Goal: Use online tool/utility

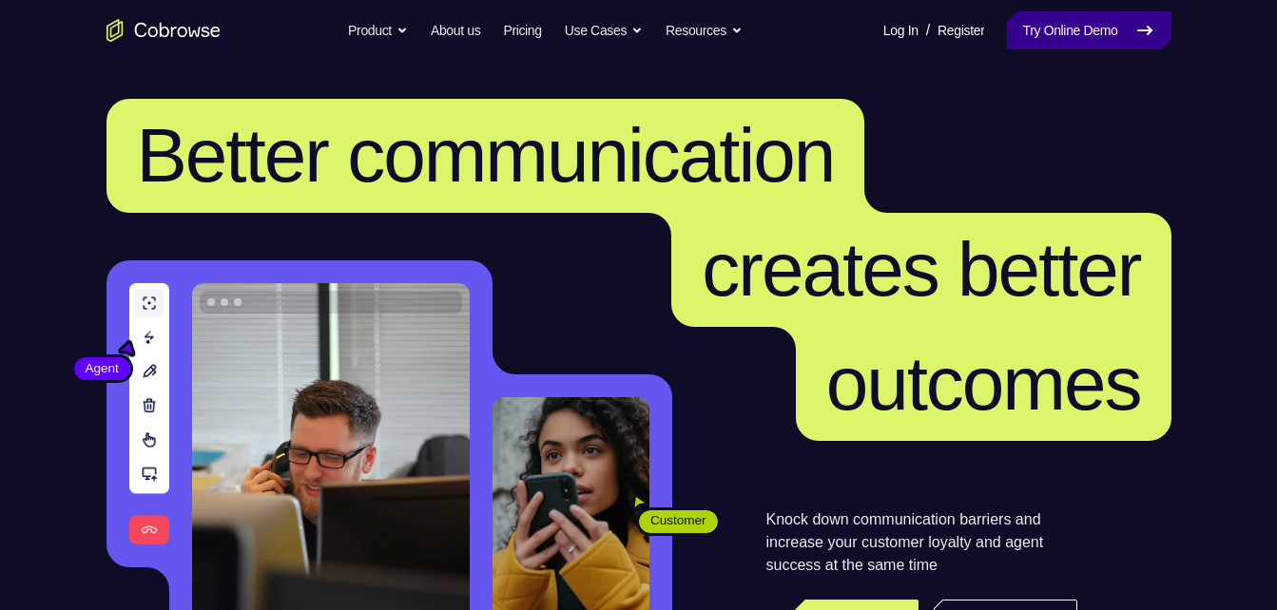
click at [1123, 32] on link "Try Online Demo" at bounding box center [1089, 30] width 164 height 38
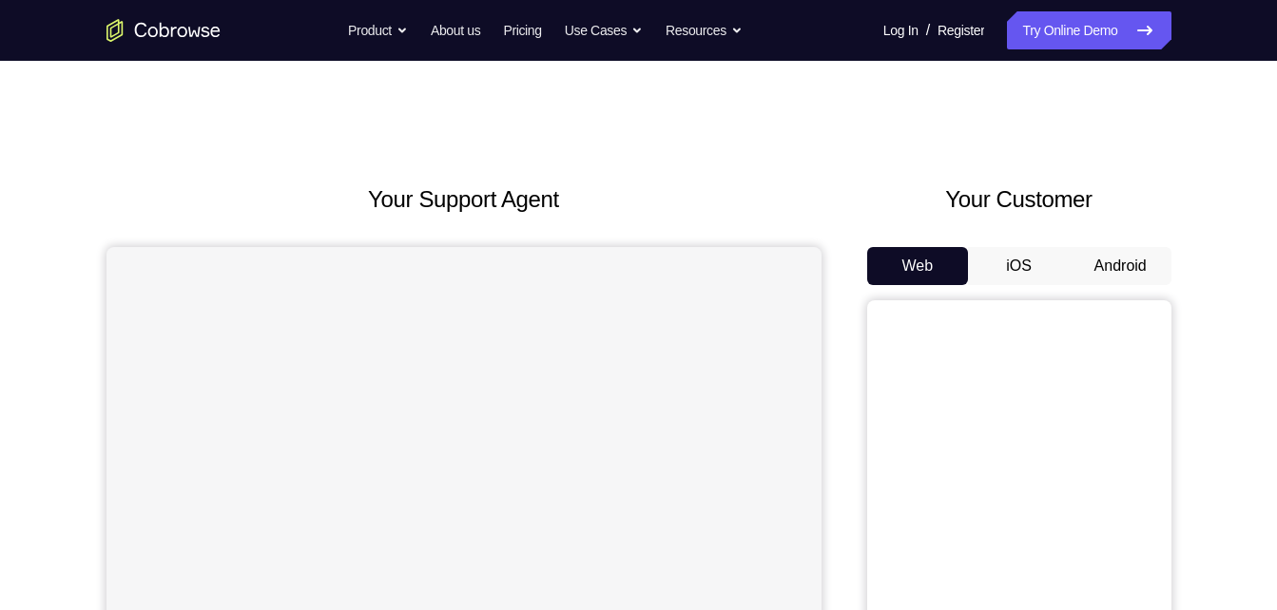
click at [1106, 270] on button "Android" at bounding box center [1121, 266] width 102 height 38
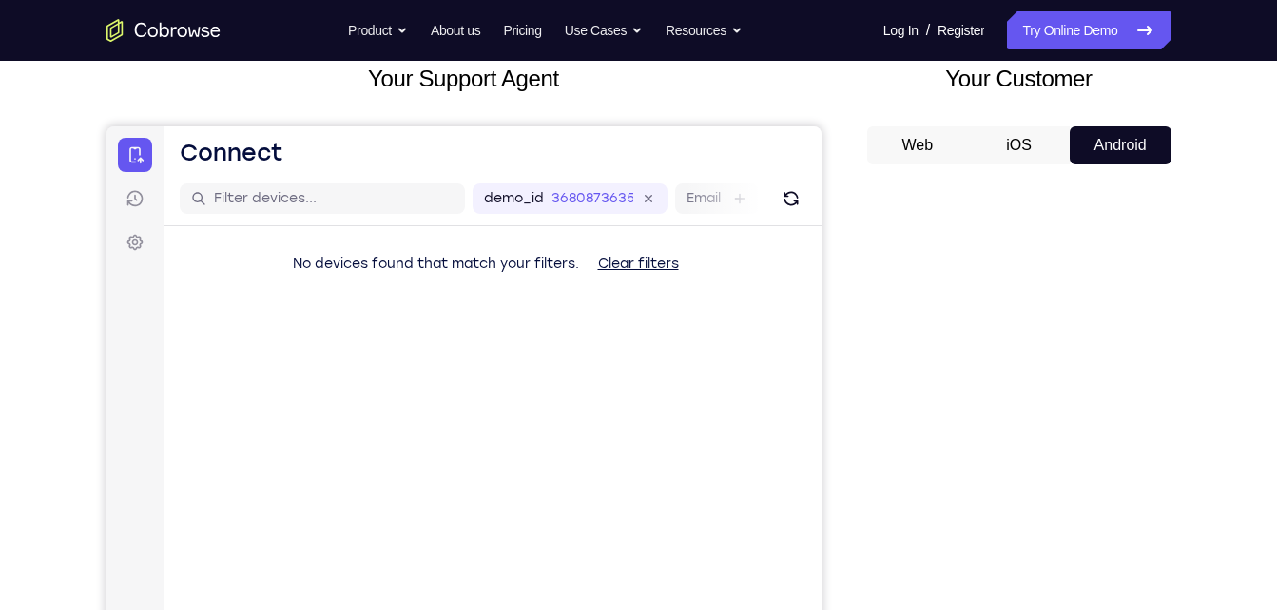
scroll to position [197, 0]
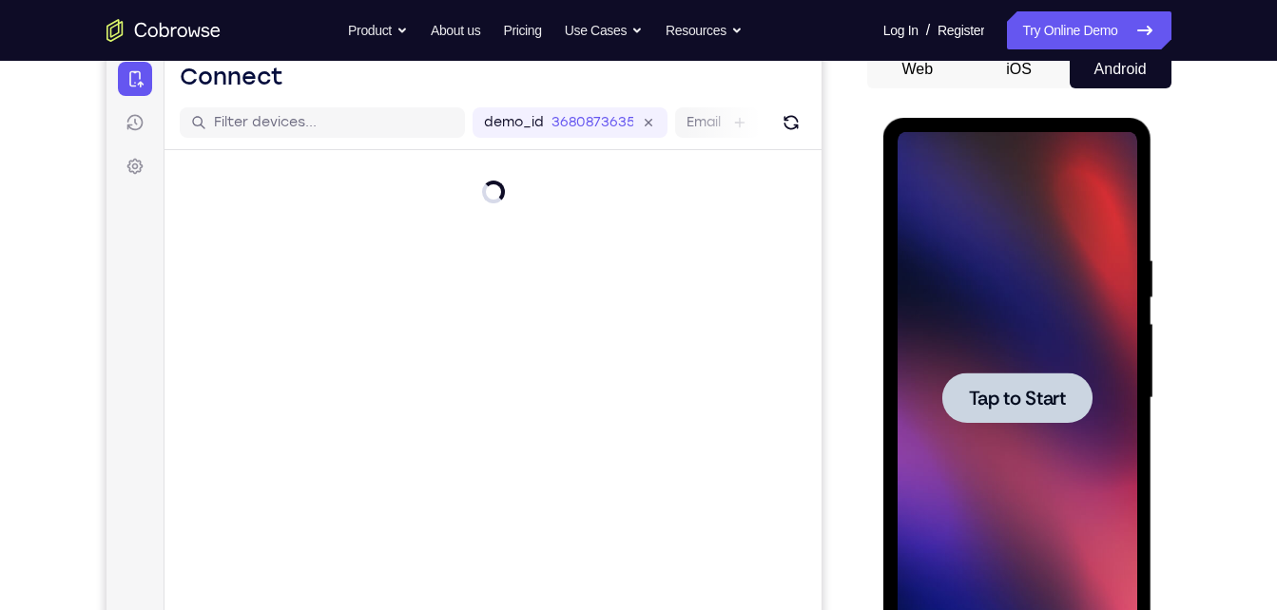
click at [1007, 400] on span "Tap to Start" at bounding box center [1017, 398] width 97 height 19
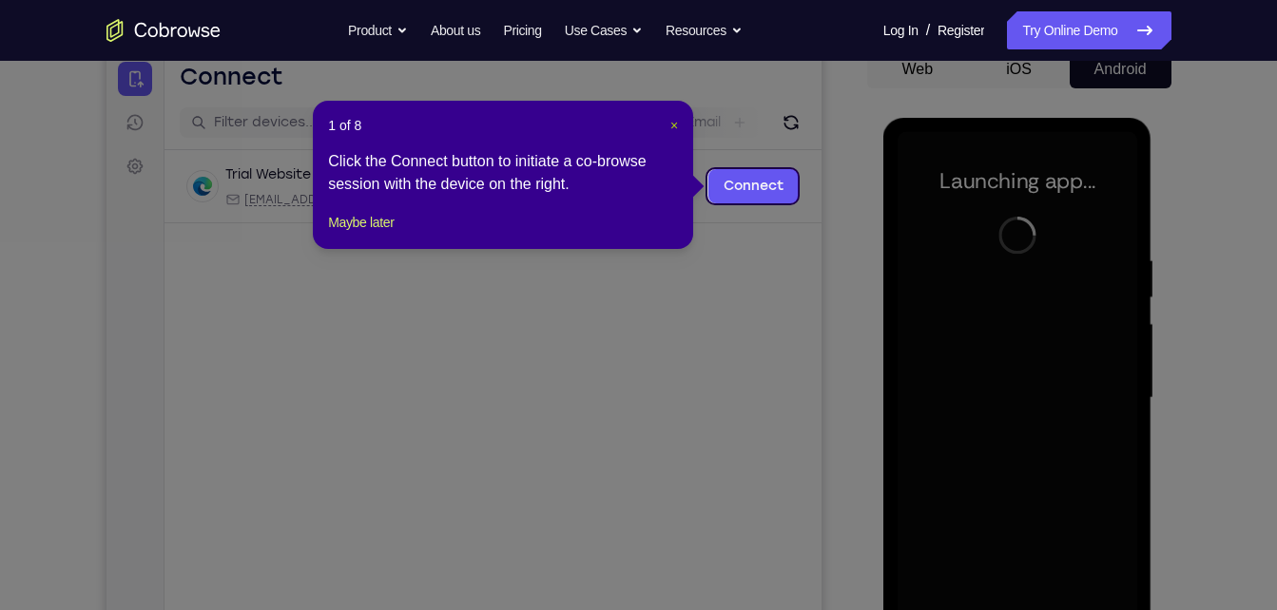
click at [670, 120] on span "×" at bounding box center [674, 125] width 8 height 15
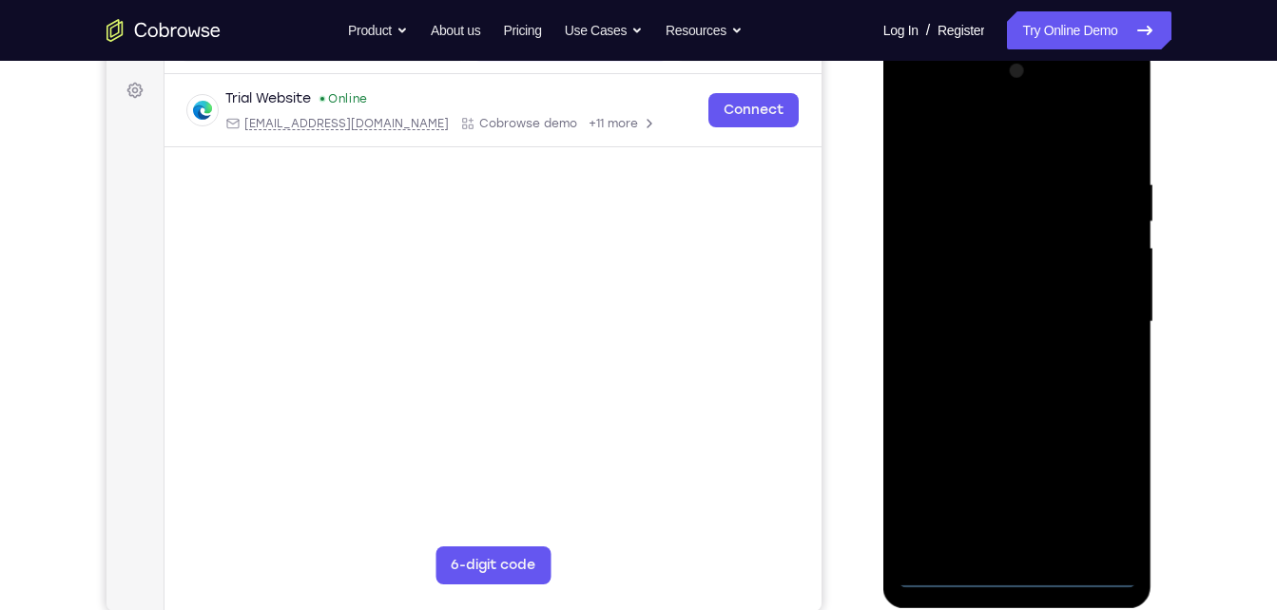
scroll to position [297, 0]
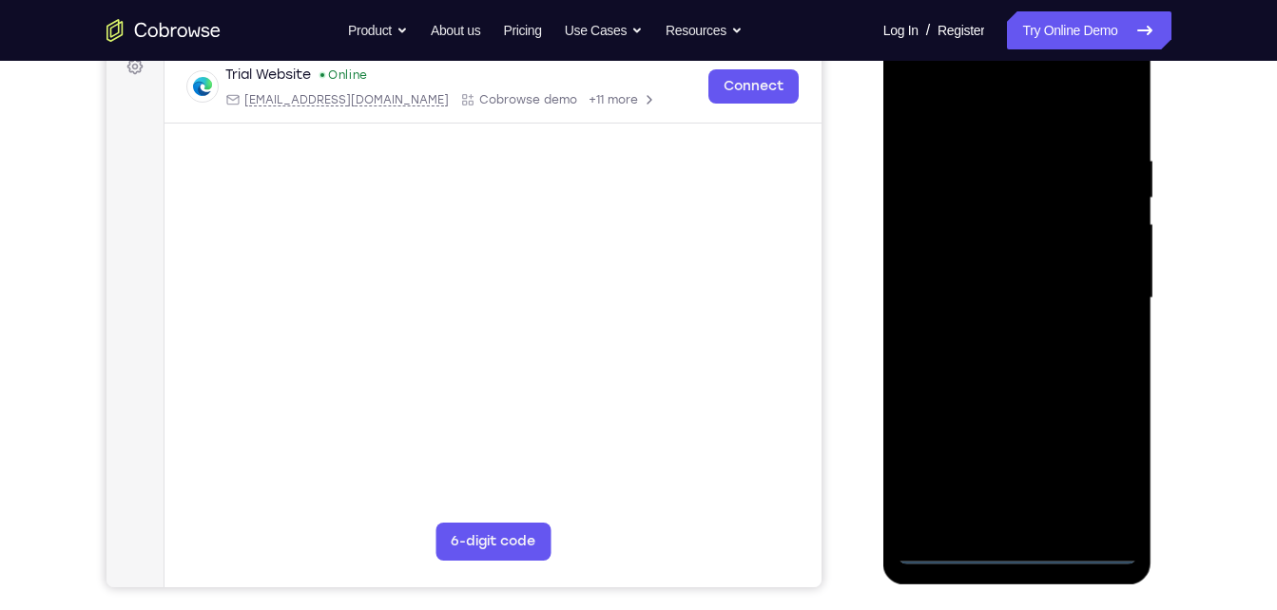
click at [1010, 544] on div at bounding box center [1018, 298] width 240 height 532
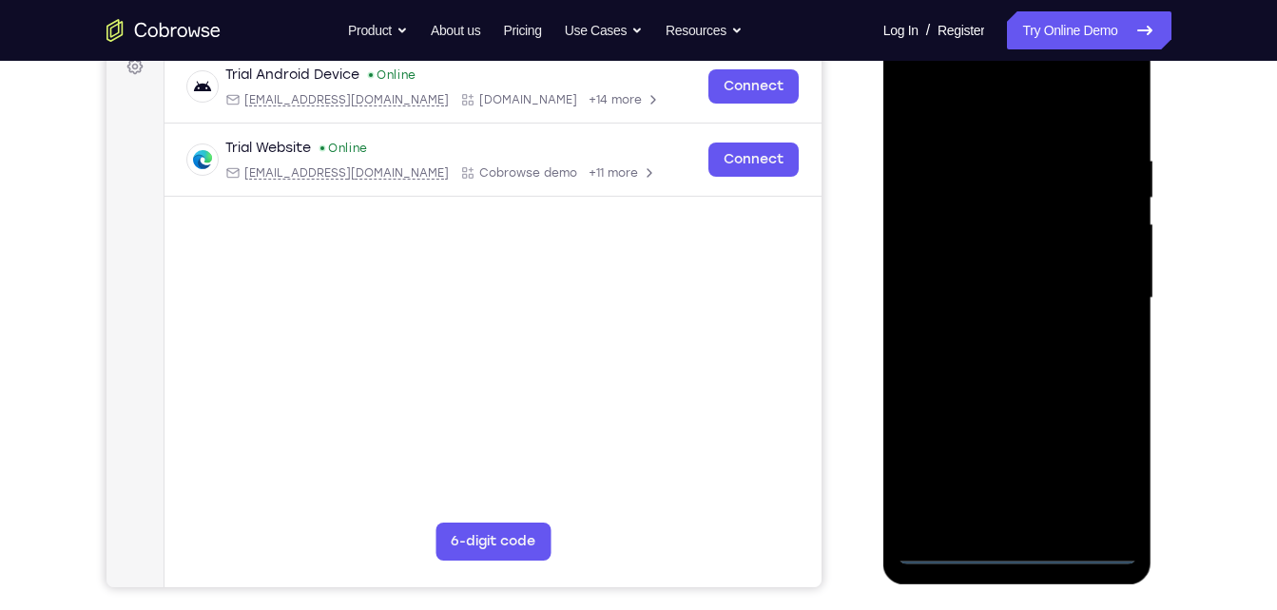
click at [1022, 550] on div at bounding box center [1018, 298] width 240 height 532
click at [1100, 459] on div at bounding box center [1018, 298] width 240 height 532
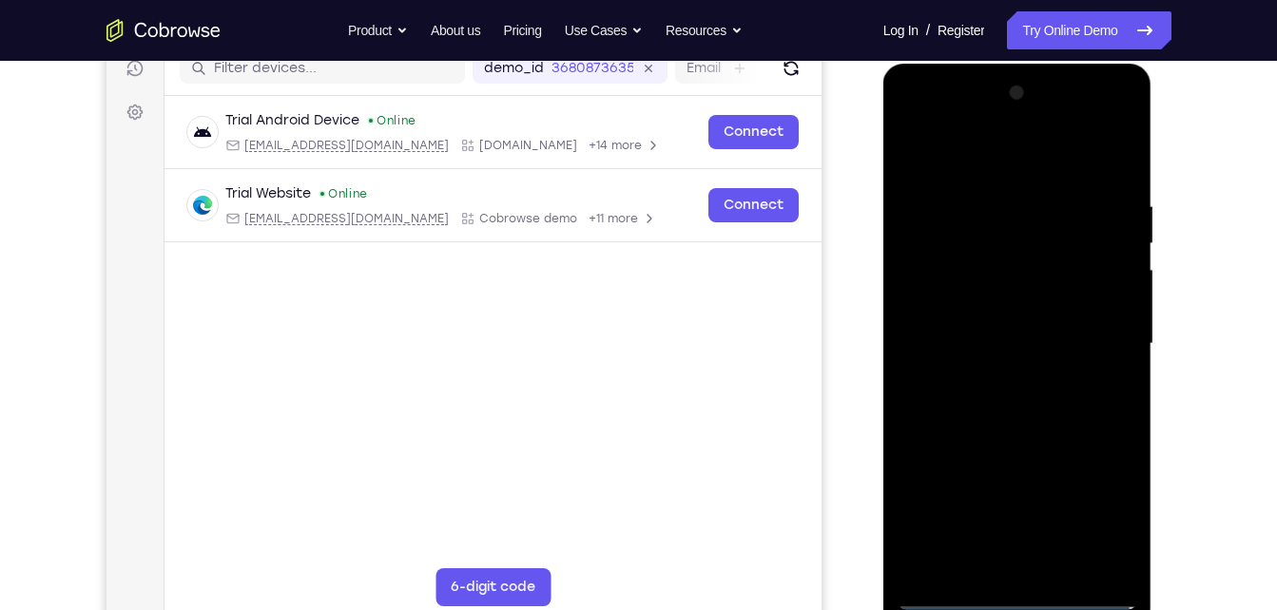
scroll to position [249, 0]
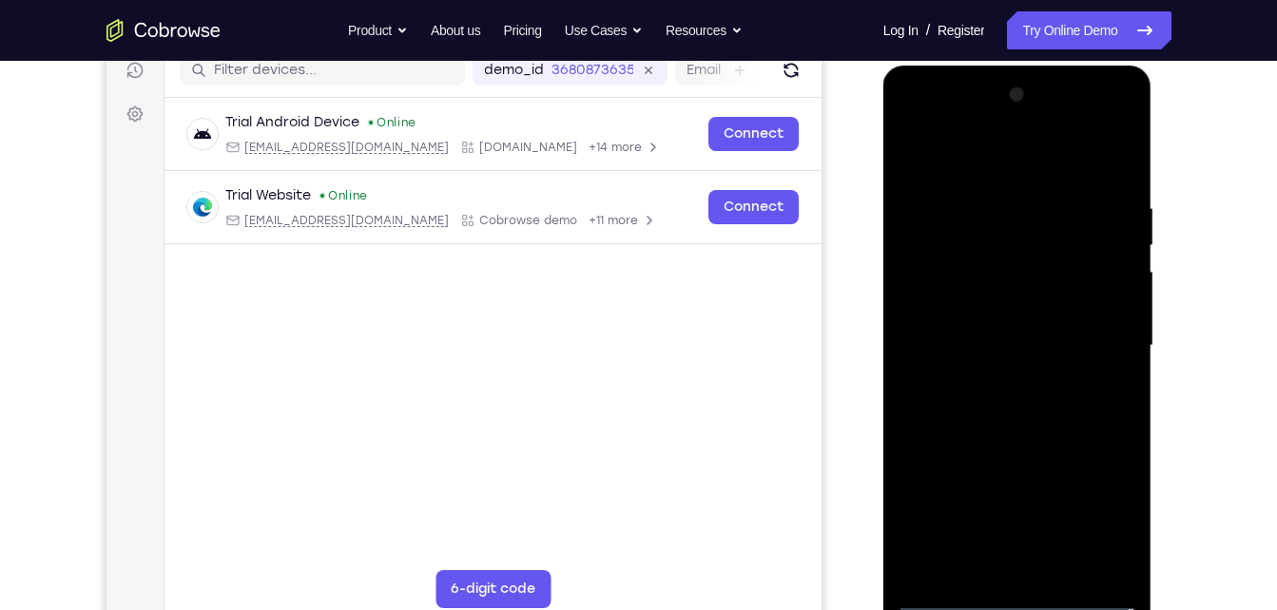
click at [914, 123] on div at bounding box center [1018, 346] width 240 height 532
click at [1092, 329] on div at bounding box center [1018, 346] width 240 height 532
click at [995, 379] on div at bounding box center [1018, 346] width 240 height 532
click at [1010, 316] on div at bounding box center [1018, 346] width 240 height 532
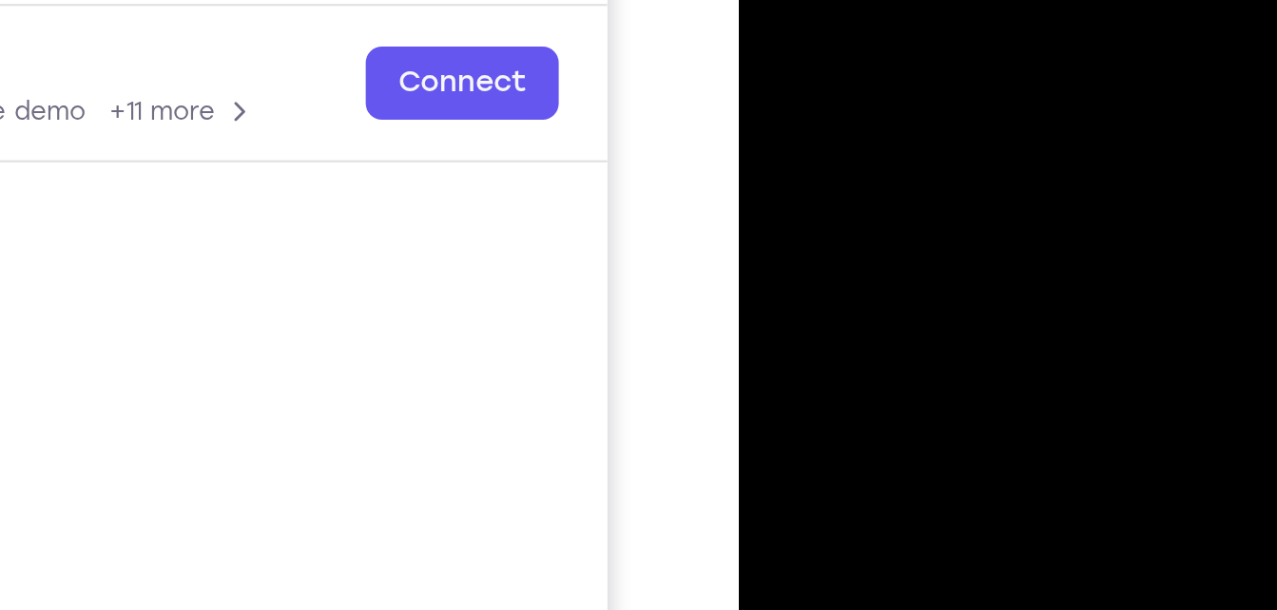
click at [864, 26] on div at bounding box center [873, 62] width 240 height 532
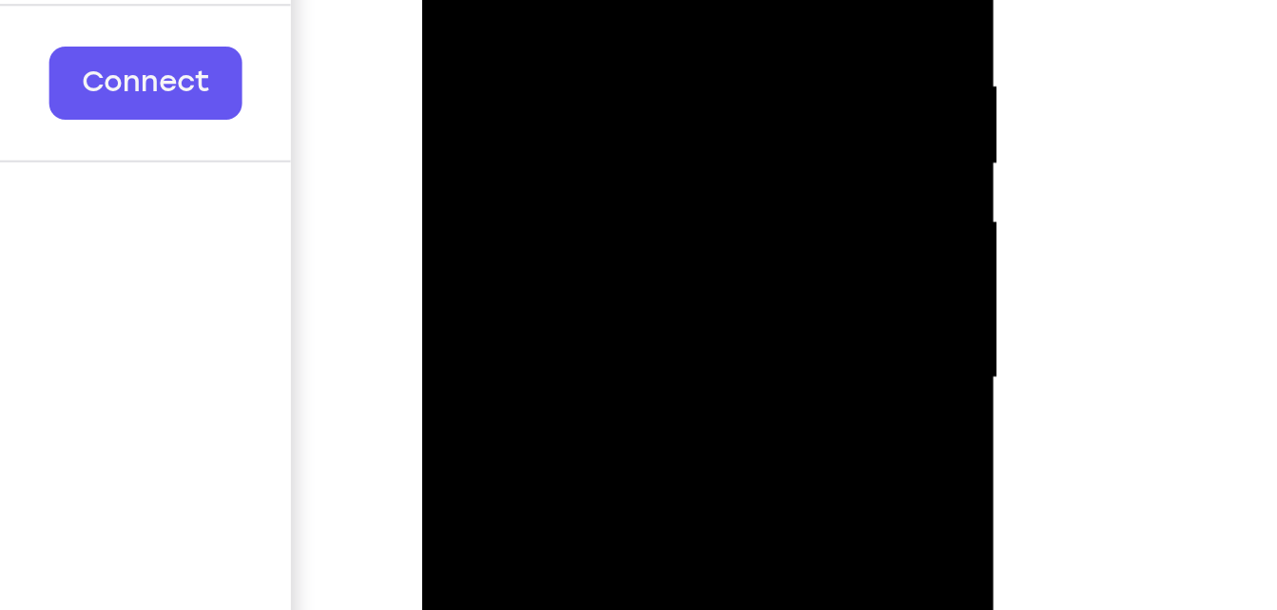
click at [600, 70] on div at bounding box center [556, 62] width 240 height 532
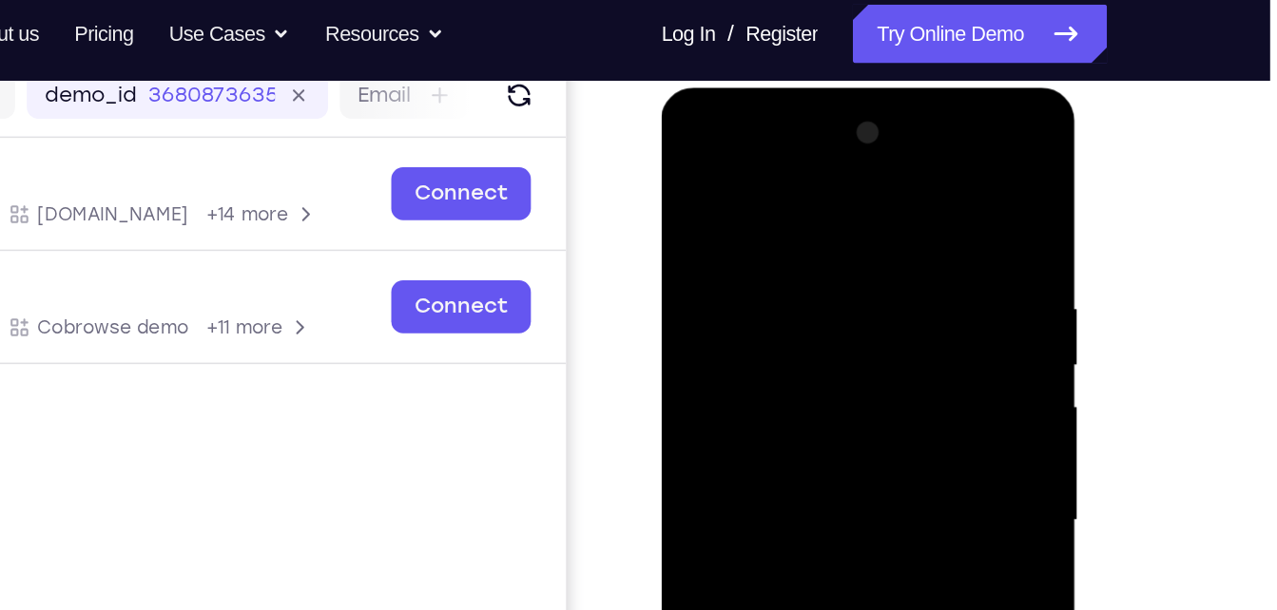
scroll to position [239, 0]
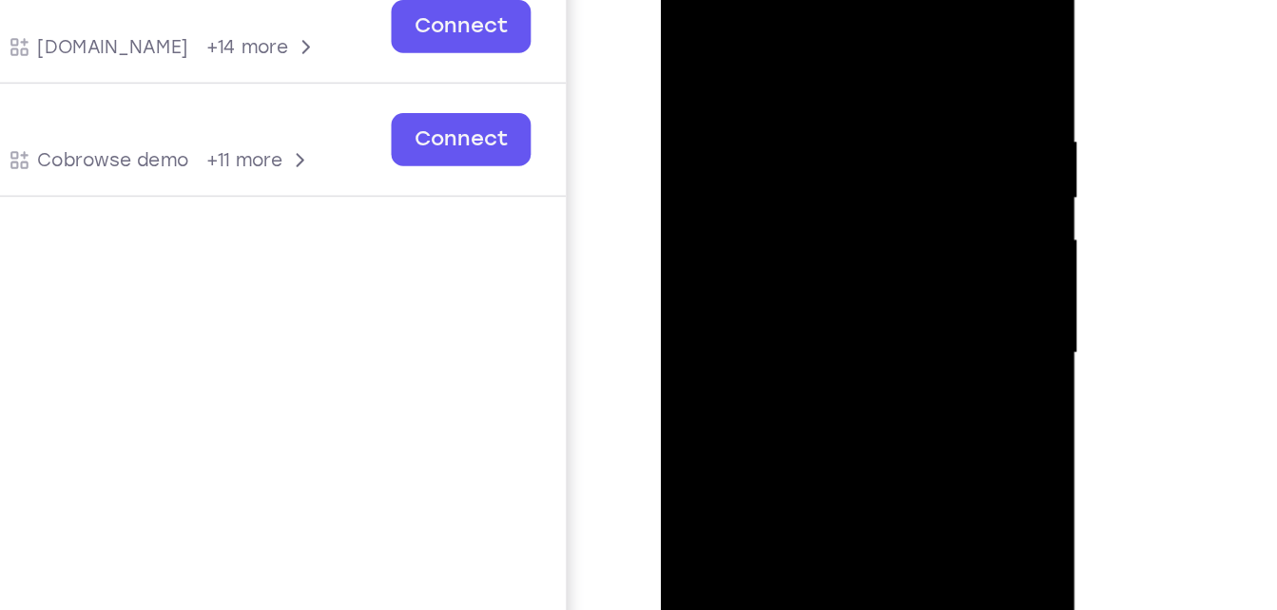
click at [807, 274] on div at bounding box center [795, 201] width 240 height 532
click at [801, 284] on div at bounding box center [795, 201] width 240 height 532
drag, startPoint x: 801, startPoint y: 284, endPoint x: 801, endPoint y: 191, distance: 93.2
click at [801, 191] on div at bounding box center [795, 201] width 240 height 532
drag, startPoint x: 843, startPoint y: 107, endPoint x: 838, endPoint y: 162, distance: 54.5
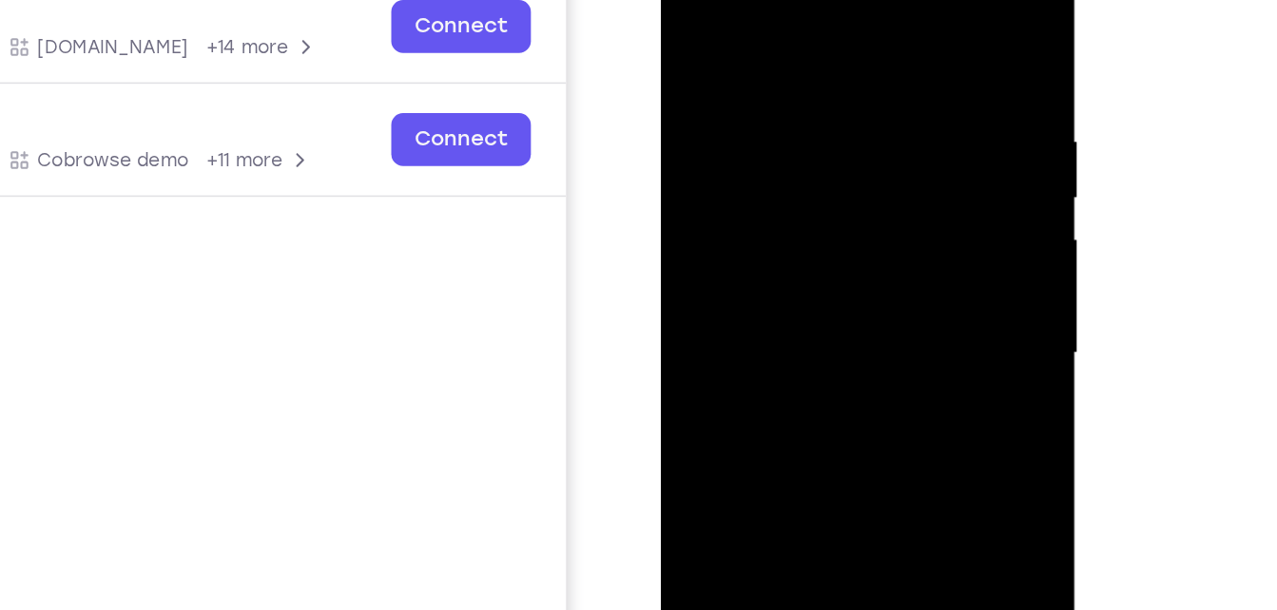
click at [838, 162] on div at bounding box center [795, 201] width 240 height 532
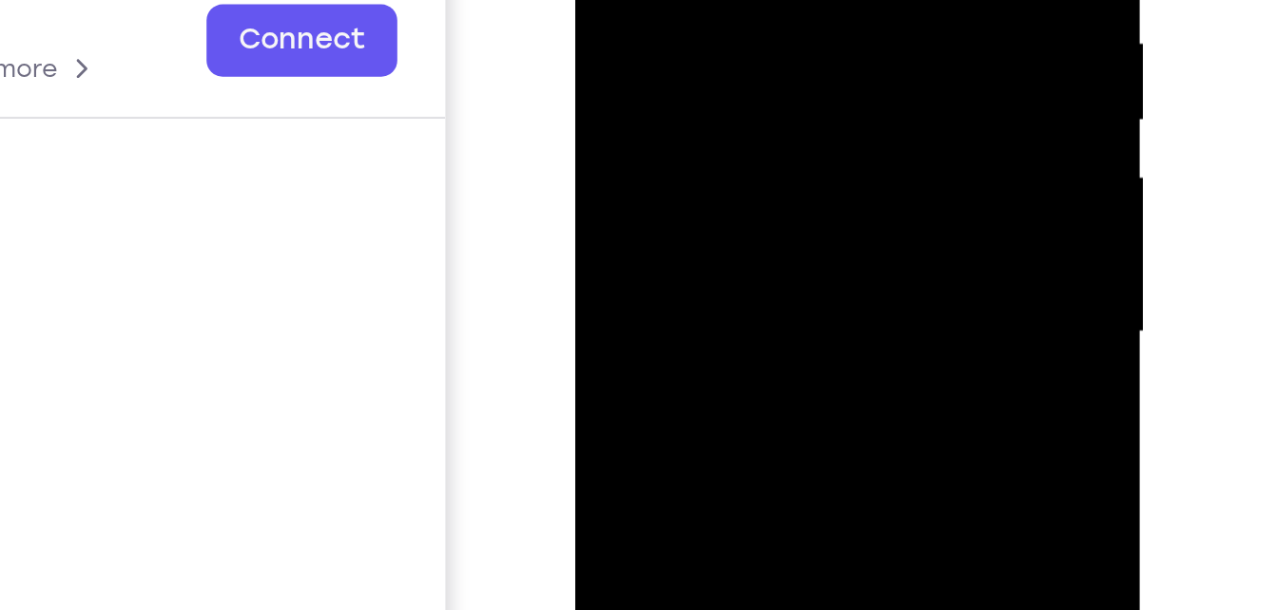
click at [811, 29] on div at bounding box center [710, 22] width 240 height 532
click at [815, 26] on div at bounding box center [710, 22] width 240 height 532
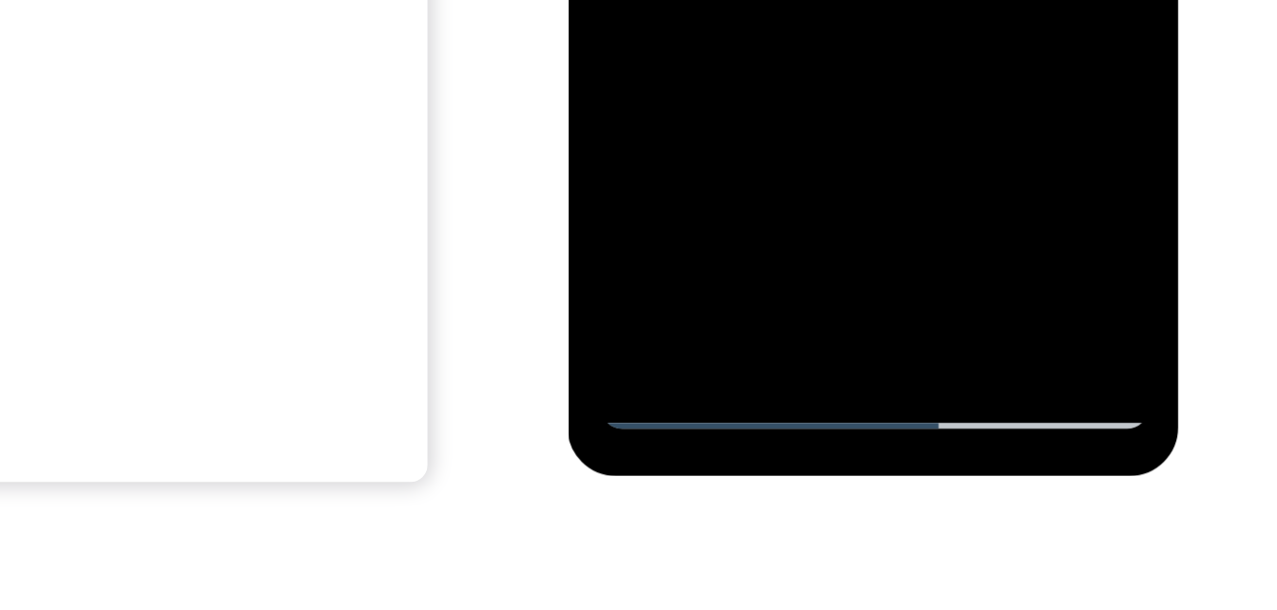
scroll to position [338, 0]
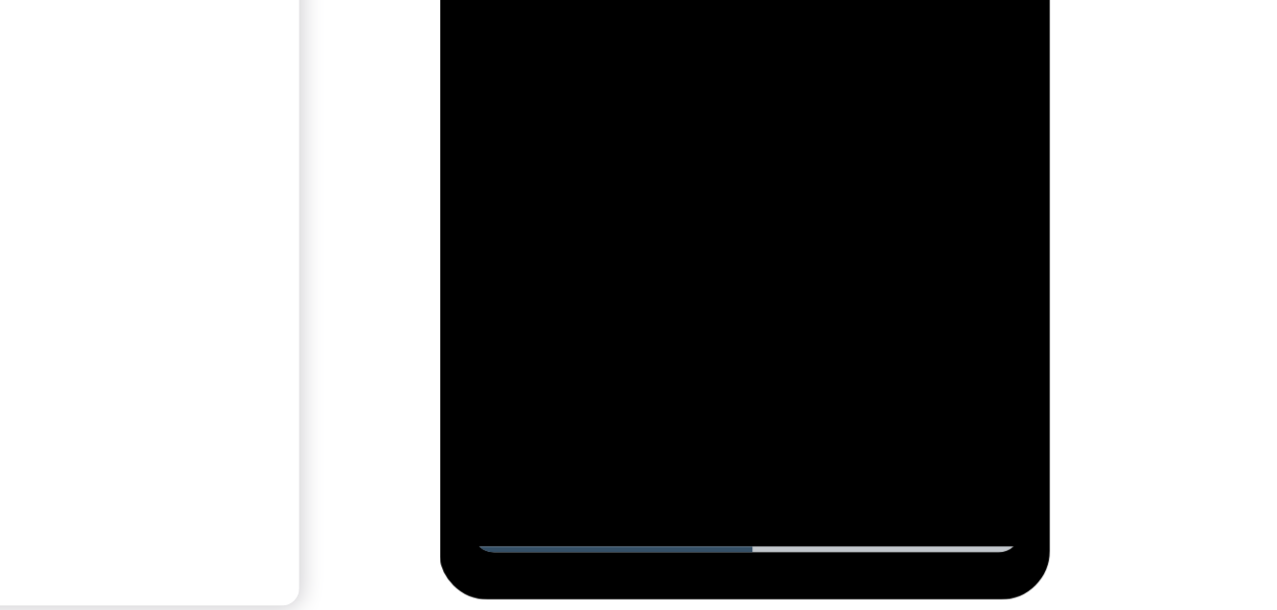
drag, startPoint x: 631, startPoint y: -293, endPoint x: 636, endPoint y: -377, distance: 84.8
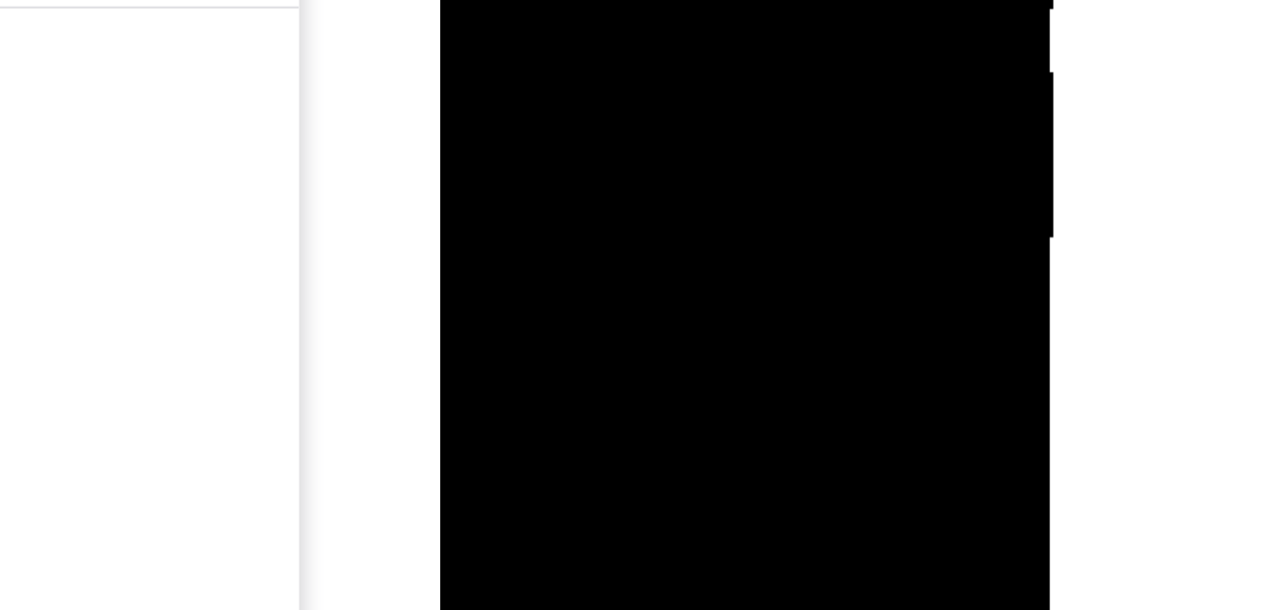
drag, startPoint x: 600, startPoint y: -18, endPoint x: 611, endPoint y: -255, distance: 237.0
drag, startPoint x: 574, startPoint y: 8, endPoint x: 620, endPoint y: -256, distance: 267.3
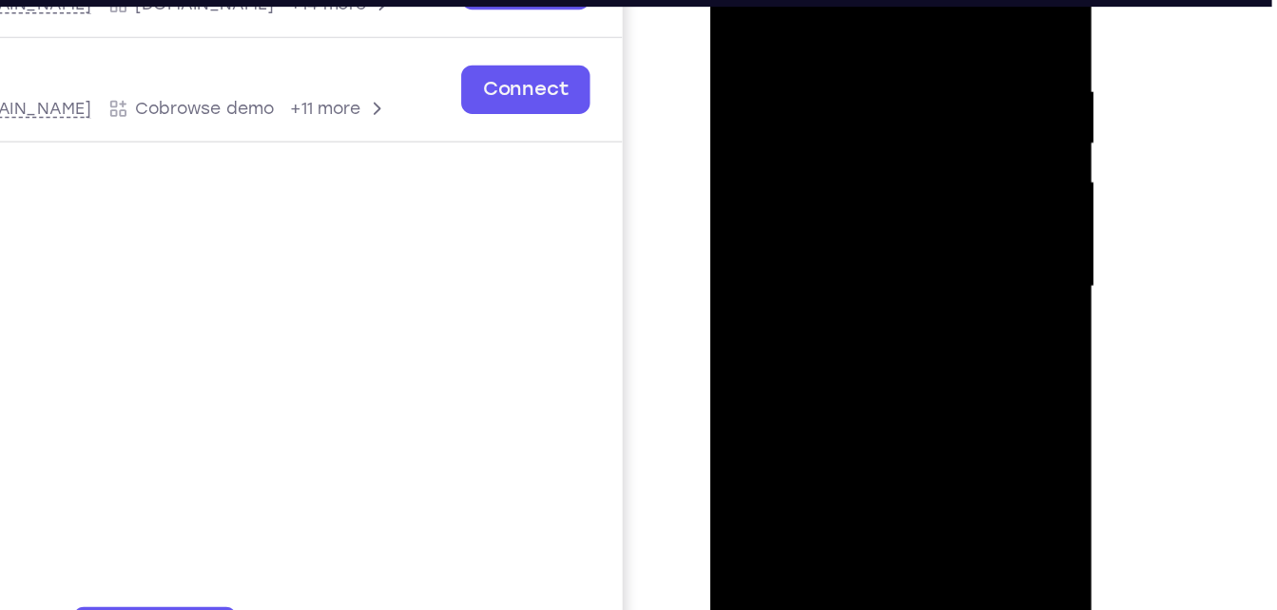
drag, startPoint x: 836, startPoint y: 270, endPoint x: 850, endPoint y: 10, distance: 260.0
click at [850, 10] on div at bounding box center [844, 168] width 240 height 532
drag, startPoint x: 832, startPoint y: 312, endPoint x: 851, endPoint y: 58, distance: 254.6
click at [851, 58] on div at bounding box center [844, 168] width 240 height 532
drag, startPoint x: 854, startPoint y: 252, endPoint x: 839, endPoint y: 43, distance: 209.7
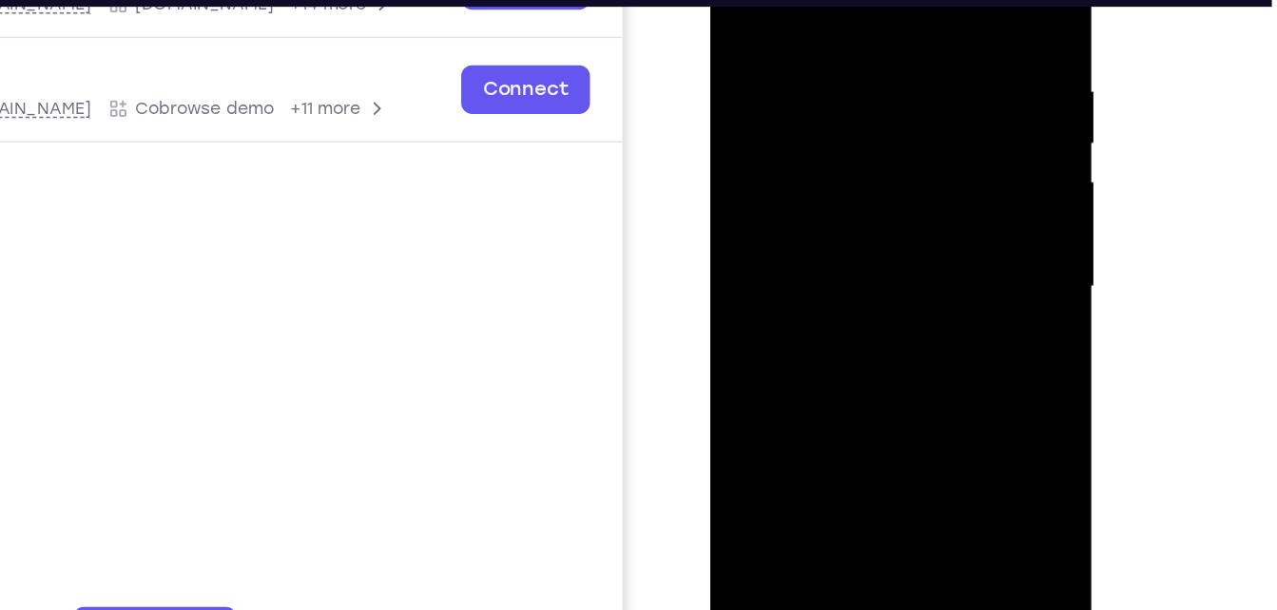
click at [839, 43] on div at bounding box center [844, 168] width 240 height 532
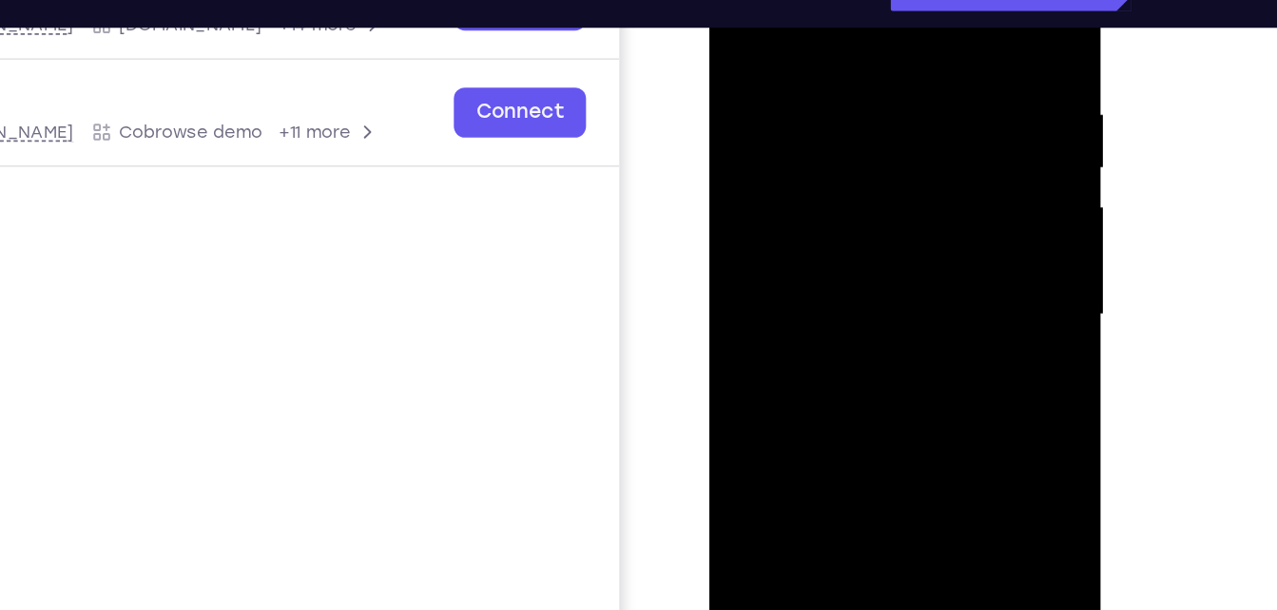
drag, startPoint x: 893, startPoint y: 208, endPoint x: 902, endPoint y: -78, distance: 286.3
click at [902, 0] on div at bounding box center [844, 186] width 240 height 532
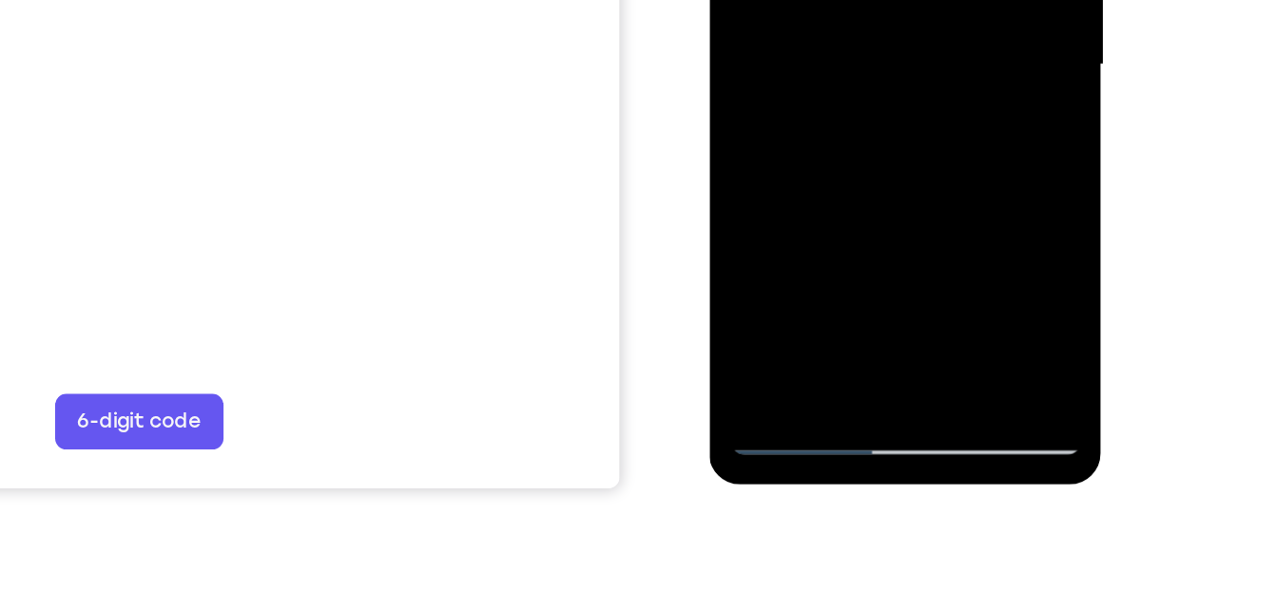
scroll to position [357, 0]
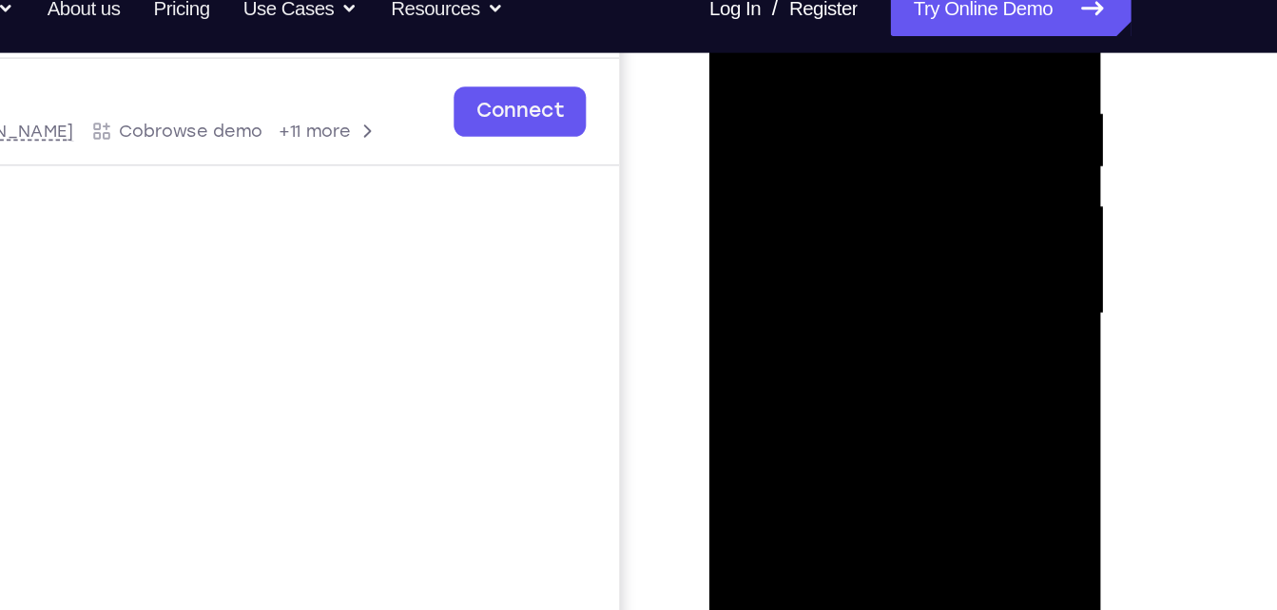
drag, startPoint x: 903, startPoint y: 94, endPoint x: 894, endPoint y: 247, distance: 153.4
click at [894, 247] on div at bounding box center [844, 185] width 240 height 532
click at [929, 249] on div at bounding box center [844, 185] width 240 height 532
click at [934, 189] on div at bounding box center [844, 185] width 240 height 532
click at [874, 210] on div at bounding box center [844, 185] width 240 height 532
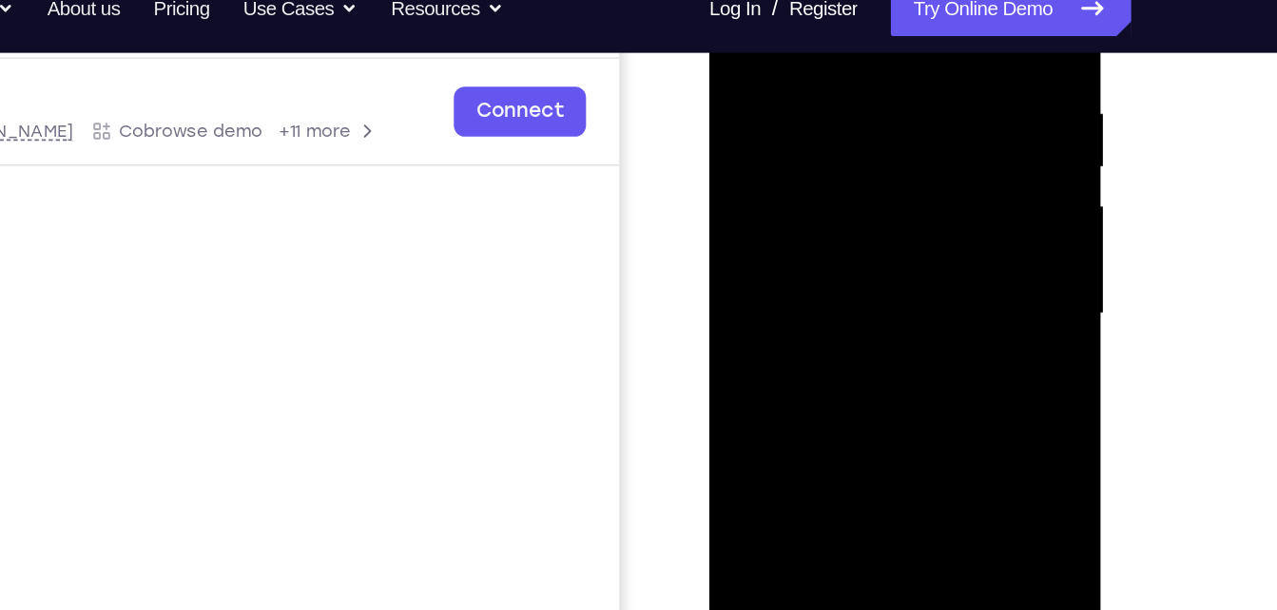
drag, startPoint x: 876, startPoint y: 302, endPoint x: 870, endPoint y: 125, distance: 177.9
click at [870, 125] on div at bounding box center [844, 185] width 240 height 532
drag, startPoint x: 876, startPoint y: 289, endPoint x: 871, endPoint y: 126, distance: 162.7
click at [871, 126] on div at bounding box center [844, 185] width 240 height 532
drag, startPoint x: 866, startPoint y: 316, endPoint x: 890, endPoint y: 75, distance: 241.7
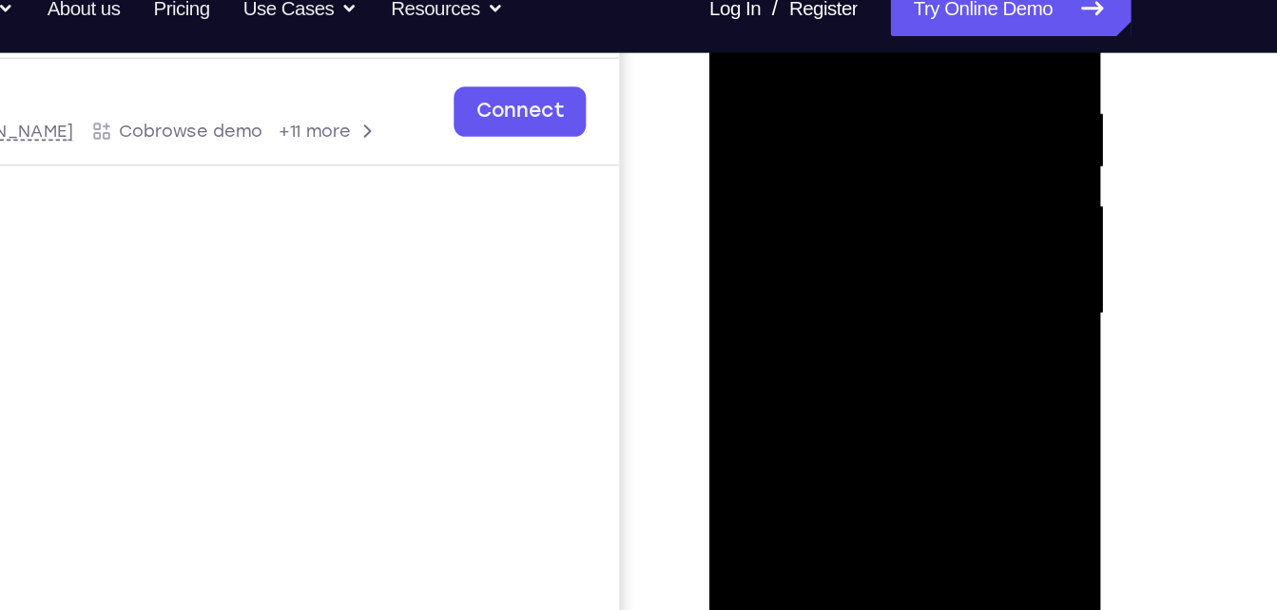
click at [890, 75] on div at bounding box center [844, 185] width 240 height 532
drag, startPoint x: 853, startPoint y: 340, endPoint x: 907, endPoint y: -46, distance: 389.8
click at [907, 0] on div at bounding box center [844, 185] width 240 height 532
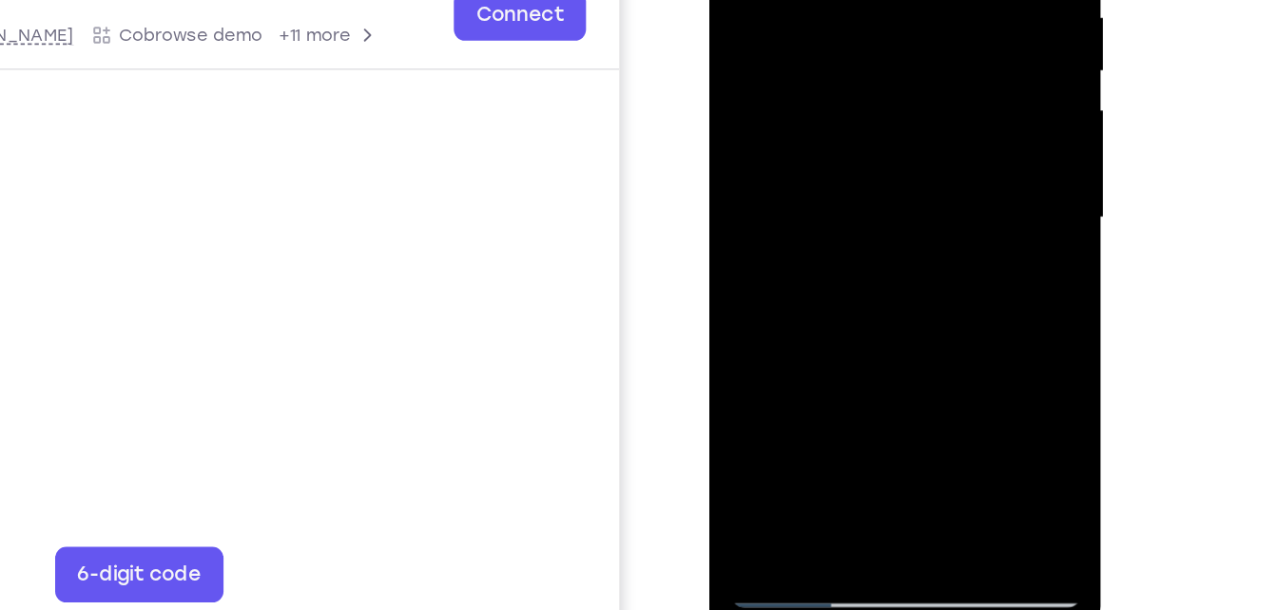
drag, startPoint x: 843, startPoint y: 203, endPoint x: 852, endPoint y: -11, distance: 214.1
click at [852, 0] on div at bounding box center [844, 89] width 240 height 532
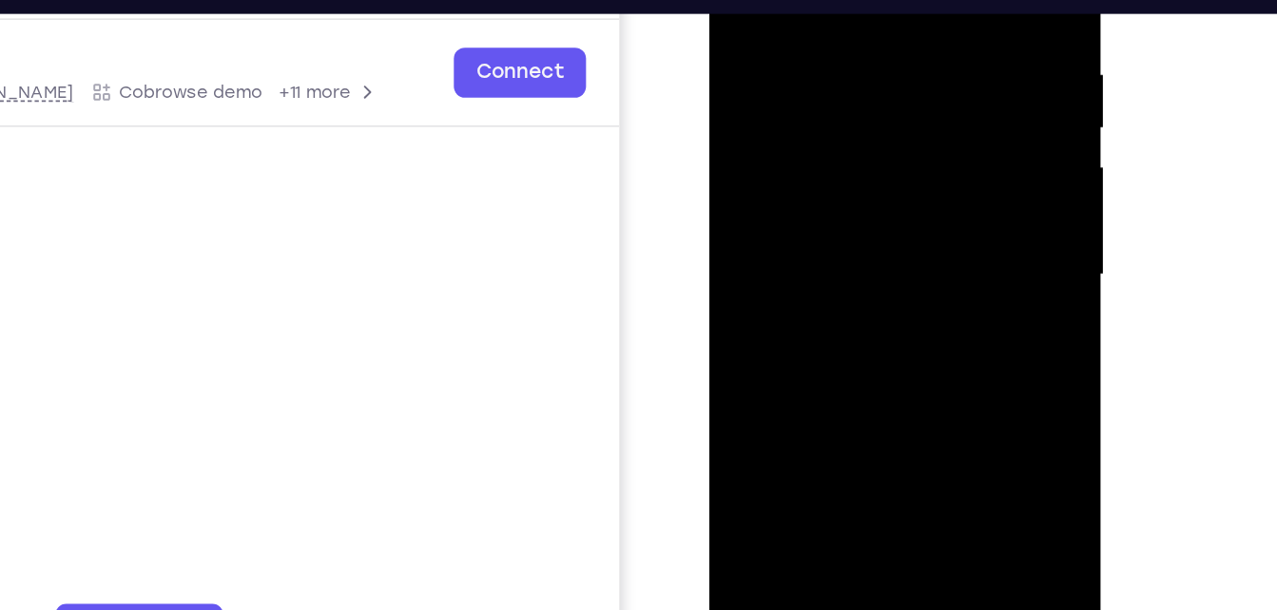
drag, startPoint x: 852, startPoint y: 300, endPoint x: 873, endPoint y: -66, distance: 366.6
click at [873, 0] on div at bounding box center [844, 146] width 240 height 532
drag, startPoint x: 840, startPoint y: 296, endPoint x: 876, endPoint y: -90, distance: 387.7
click at [876, 0] on div at bounding box center [844, 146] width 240 height 532
drag, startPoint x: 864, startPoint y: 338, endPoint x: 859, endPoint y: 74, distance: 263.4
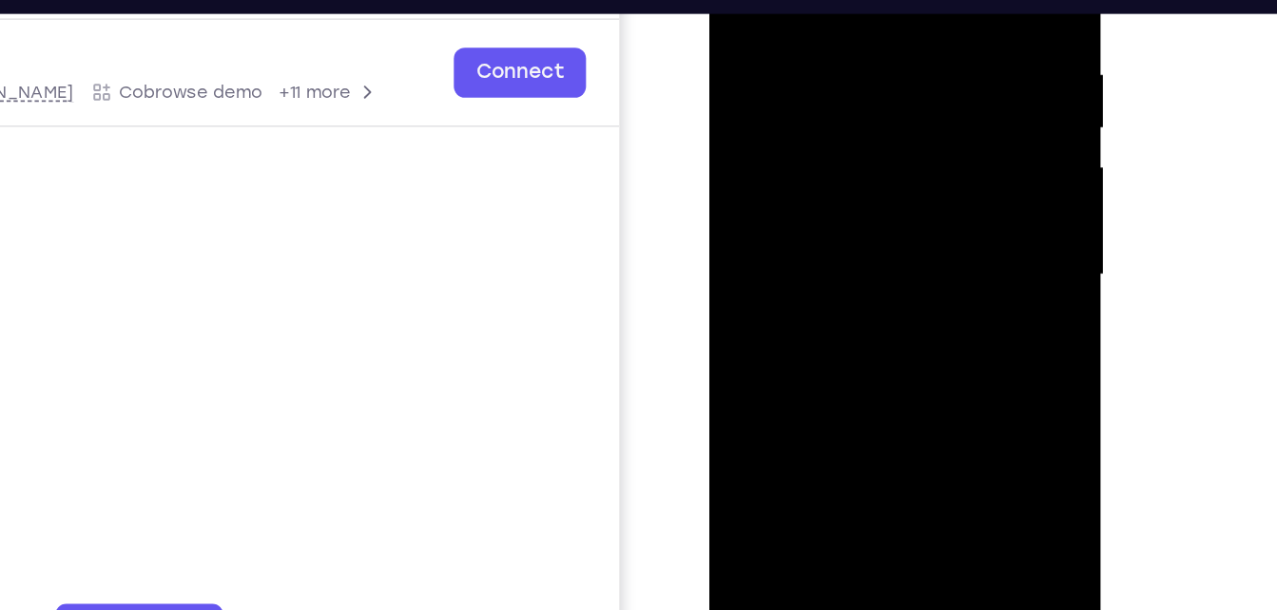
click at [859, 74] on div at bounding box center [844, 146] width 240 height 532
drag, startPoint x: 849, startPoint y: 279, endPoint x: 859, endPoint y: 46, distance: 233.2
click at [859, 46] on div at bounding box center [844, 146] width 240 height 532
